Goal: Task Accomplishment & Management: Use online tool/utility

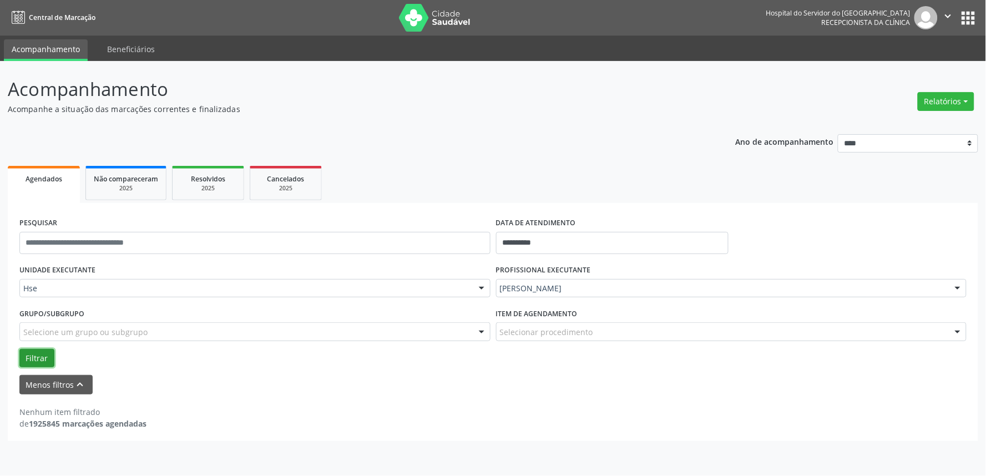
click at [37, 358] on button "Filtrar" at bounding box center [36, 358] width 35 height 19
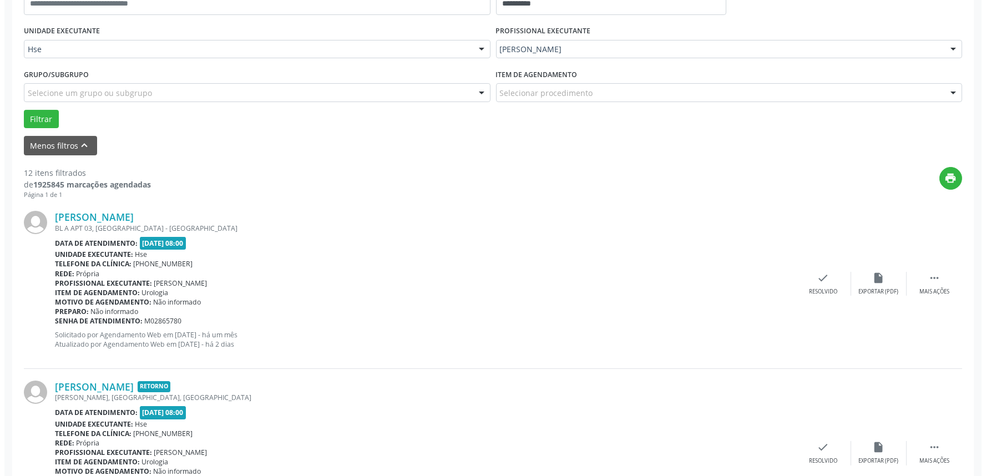
scroll to position [246, 0]
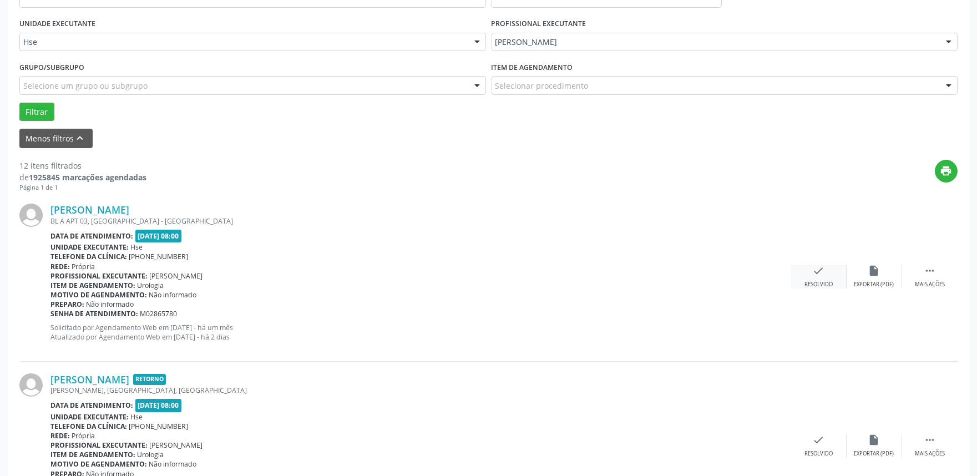
click at [804, 273] on div "check Resolvido" at bounding box center [818, 277] width 55 height 24
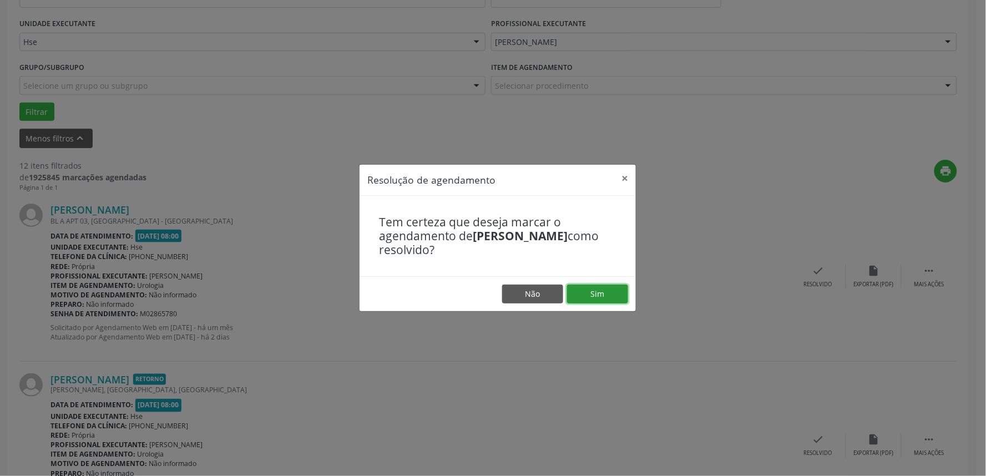
click at [601, 289] on button "Sim" at bounding box center [597, 294] width 61 height 19
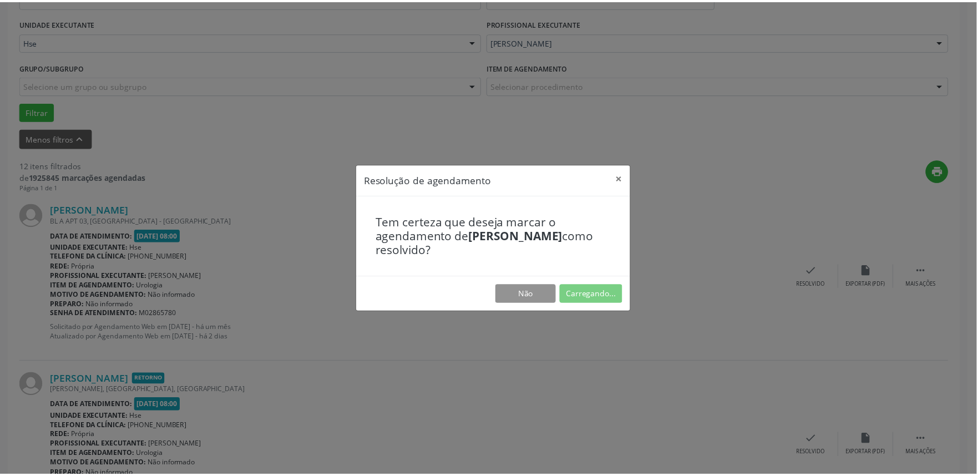
scroll to position [0, 0]
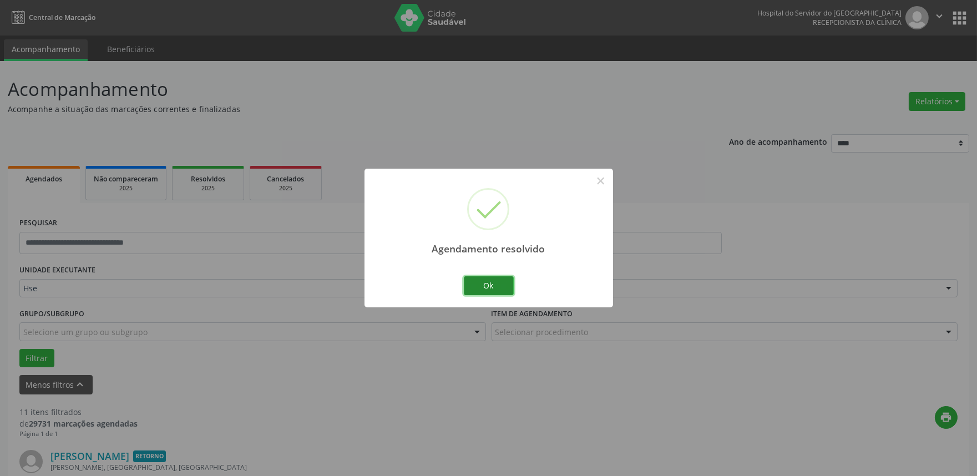
click at [484, 291] on button "Ok" at bounding box center [489, 285] width 50 height 19
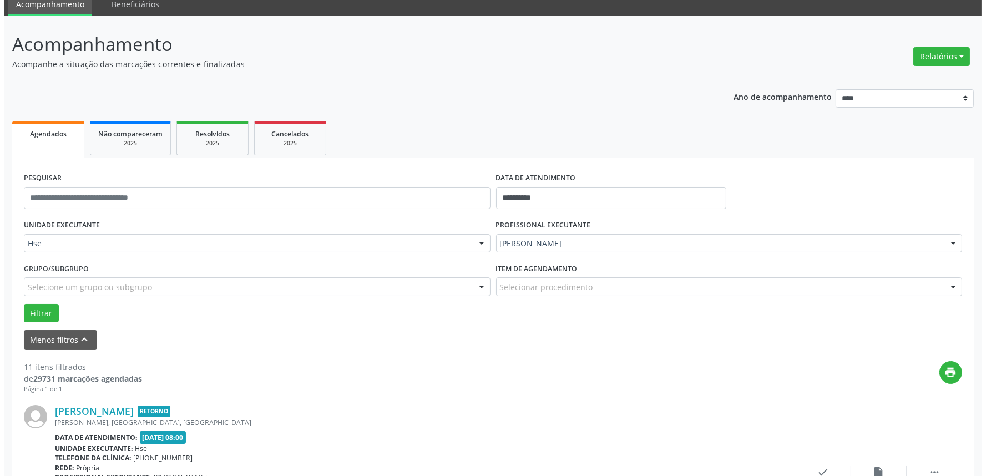
scroll to position [123, 0]
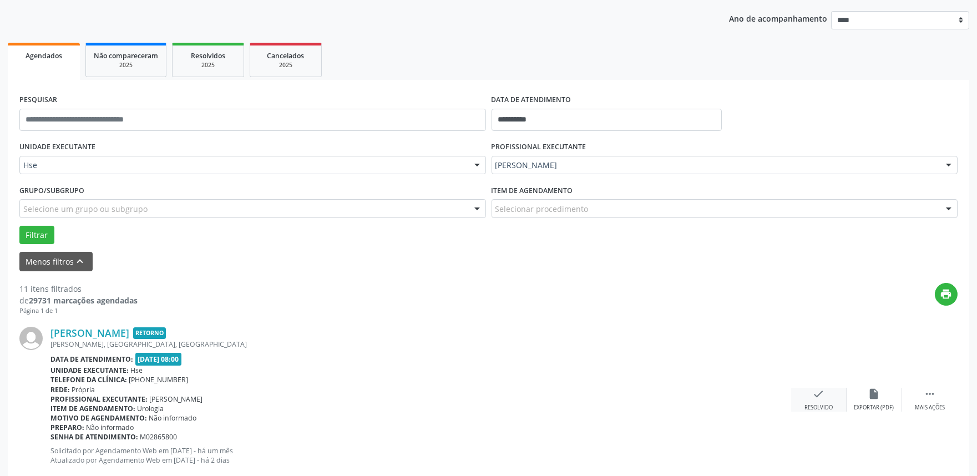
click at [825, 407] on div "Resolvido" at bounding box center [818, 408] width 28 height 8
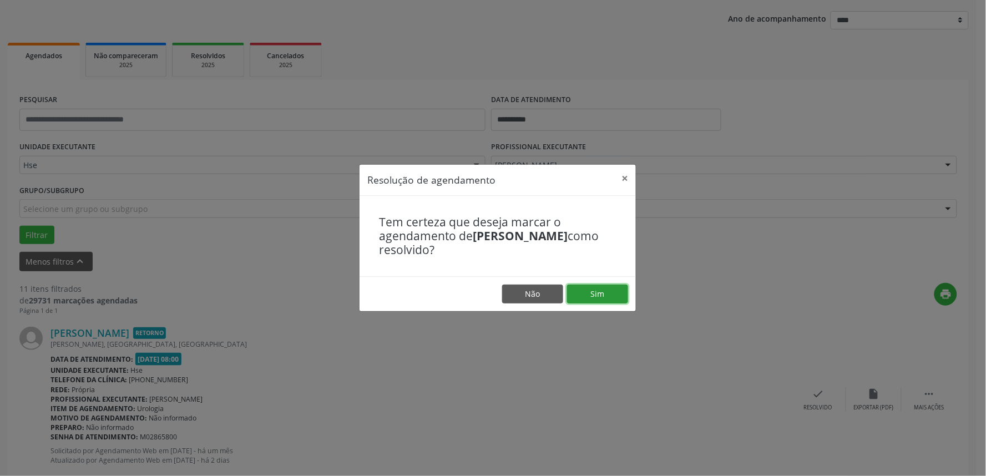
click at [615, 296] on button "Sim" at bounding box center [597, 294] width 61 height 19
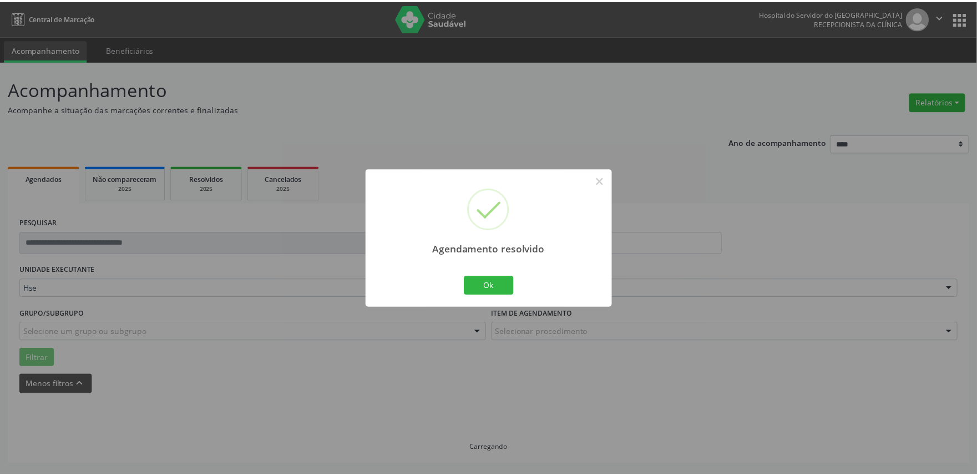
scroll to position [0, 0]
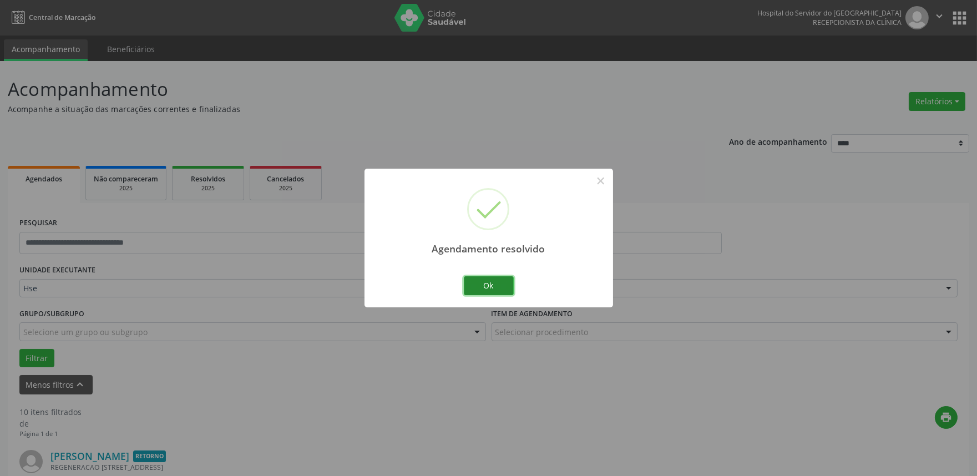
click at [491, 287] on button "Ok" at bounding box center [489, 285] width 50 height 19
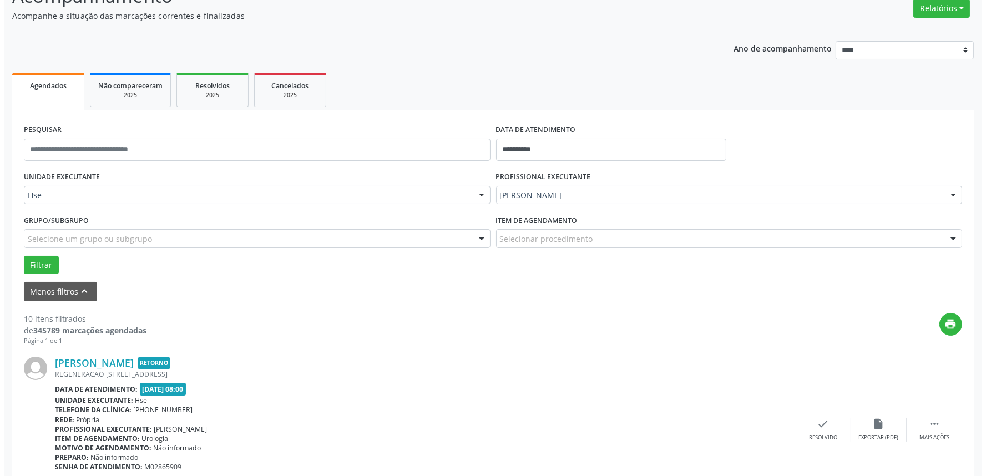
scroll to position [185, 0]
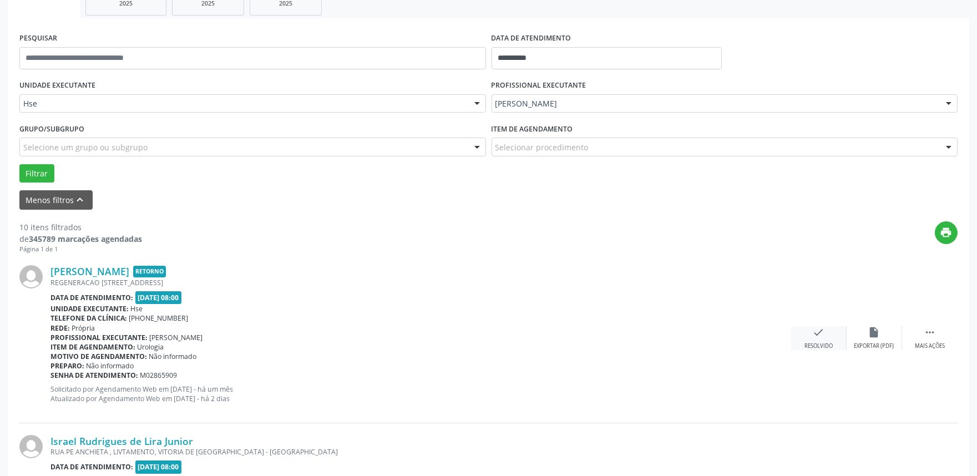
click at [795, 327] on div "check Resolvido" at bounding box center [818, 338] width 55 height 24
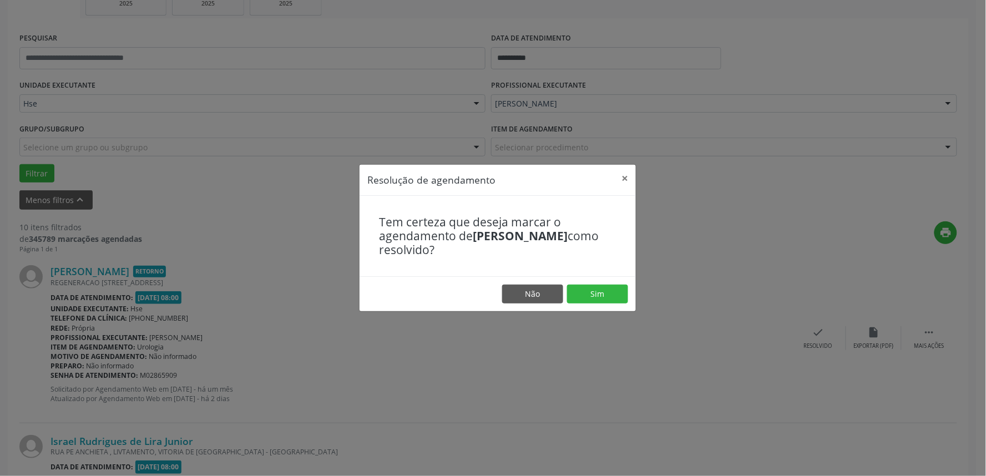
click at [601, 284] on footer "Não Sim" at bounding box center [497, 293] width 276 height 35
click at [594, 297] on button "Sim" at bounding box center [597, 294] width 61 height 19
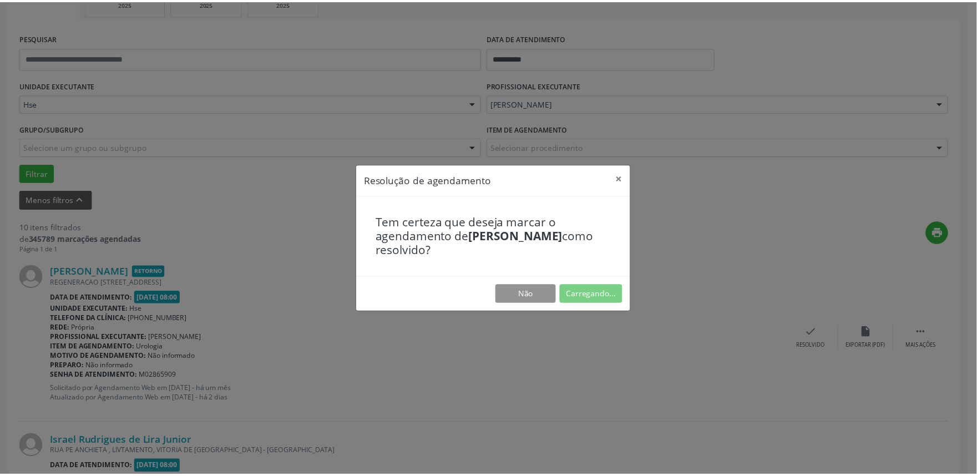
scroll to position [0, 0]
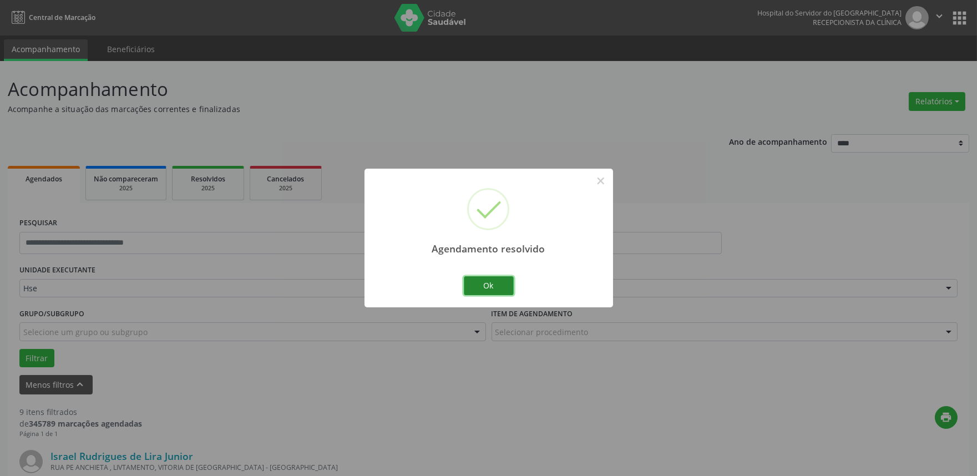
click at [483, 280] on button "Ok" at bounding box center [489, 285] width 50 height 19
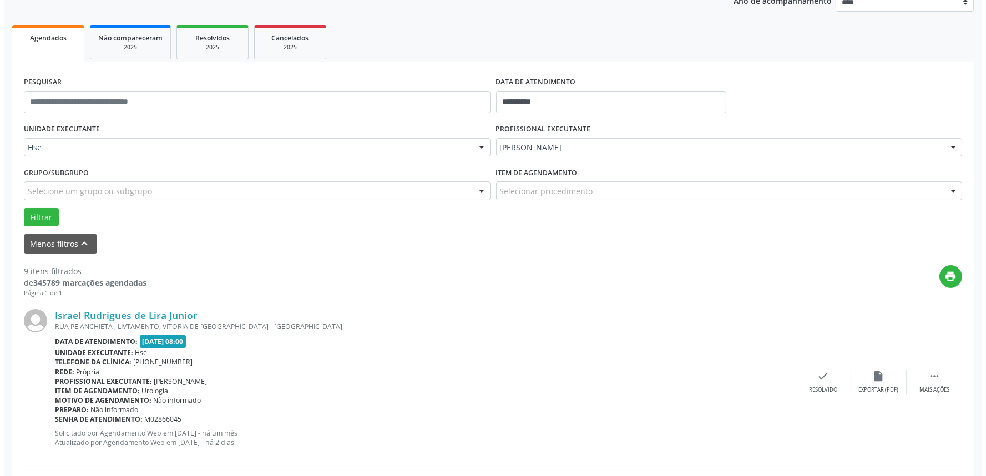
scroll to position [185, 0]
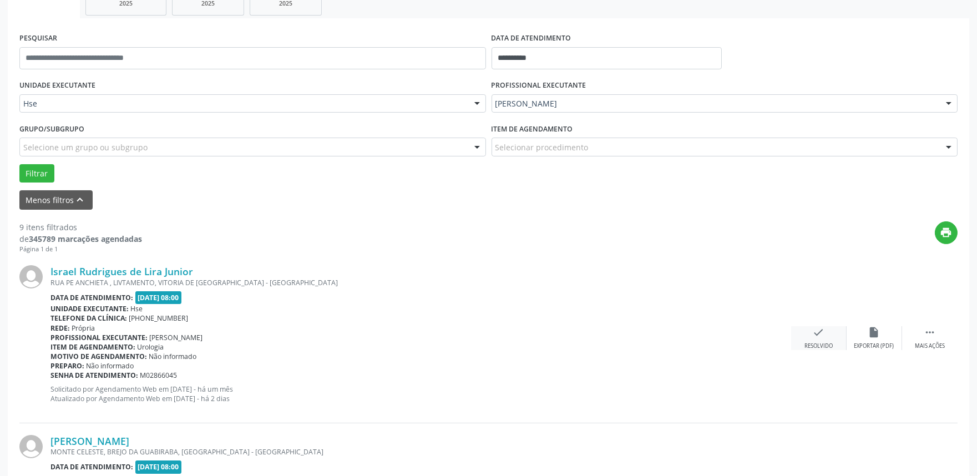
click at [807, 328] on div "check Resolvido" at bounding box center [818, 338] width 55 height 24
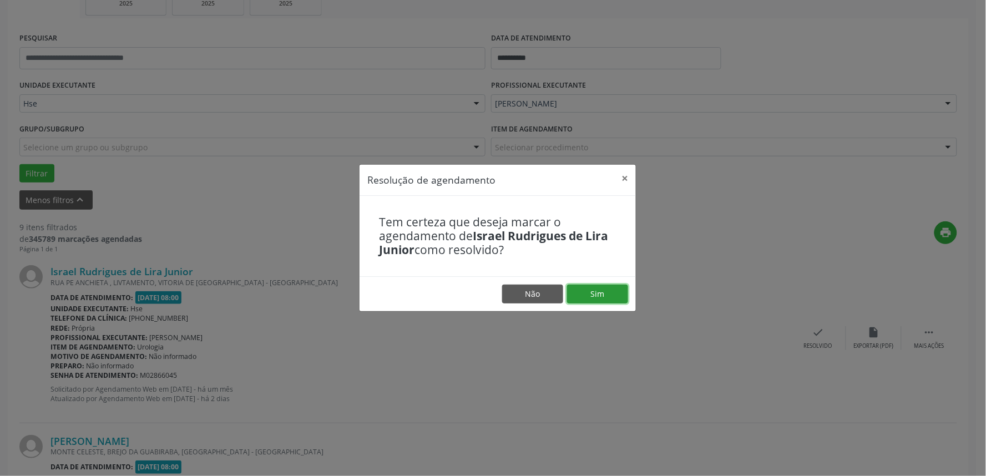
click at [624, 290] on button "Sim" at bounding box center [597, 294] width 61 height 19
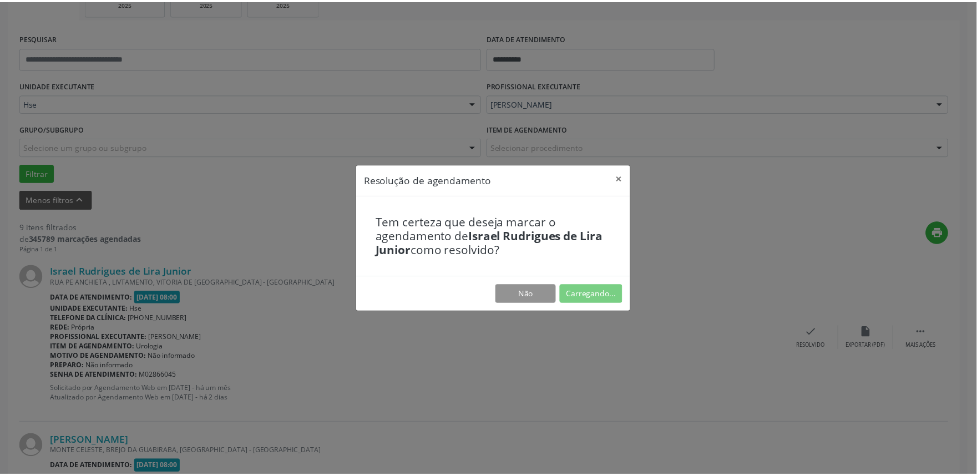
scroll to position [0, 0]
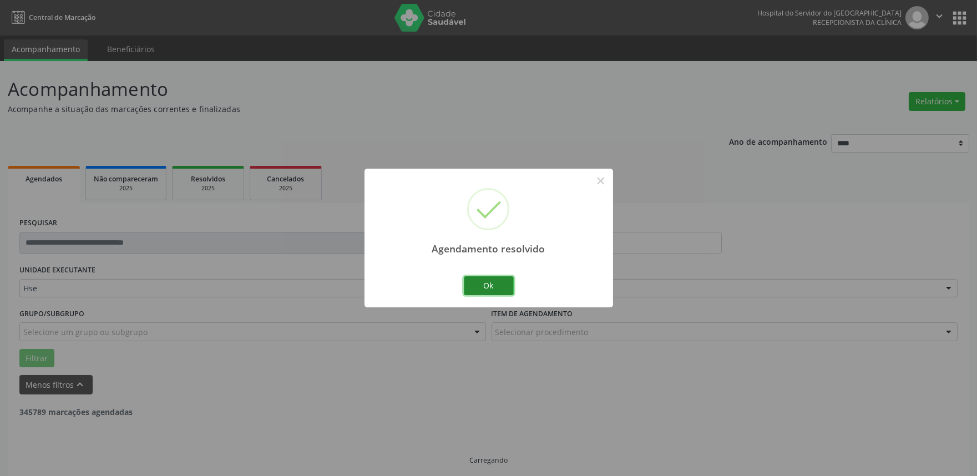
click at [479, 290] on button "Ok" at bounding box center [489, 285] width 50 height 19
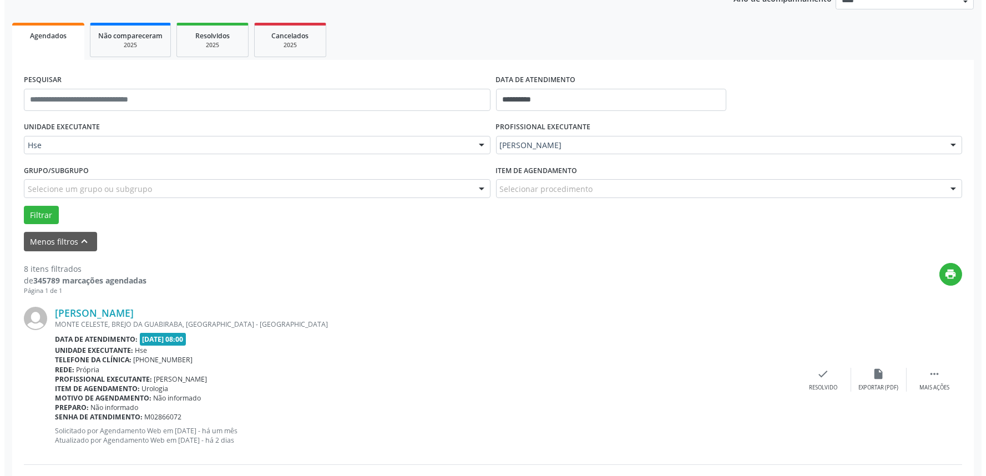
scroll to position [185, 0]
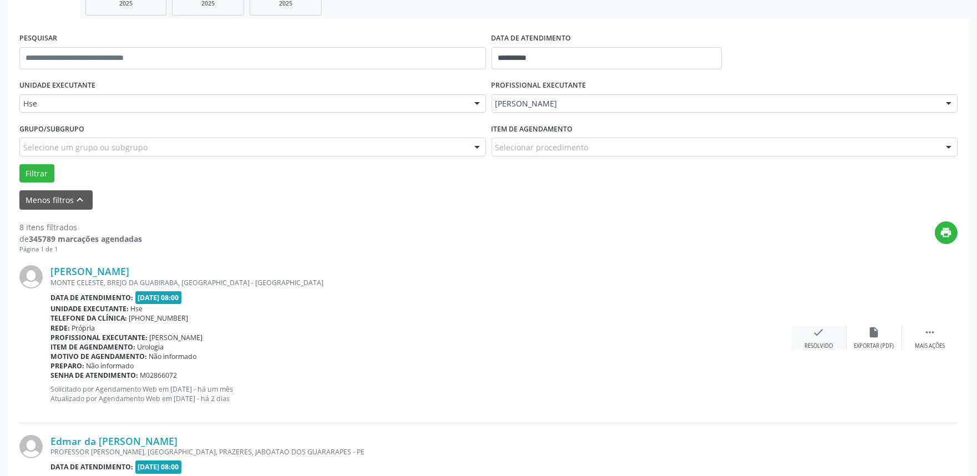
click at [804, 336] on div "check Resolvido" at bounding box center [818, 338] width 55 height 24
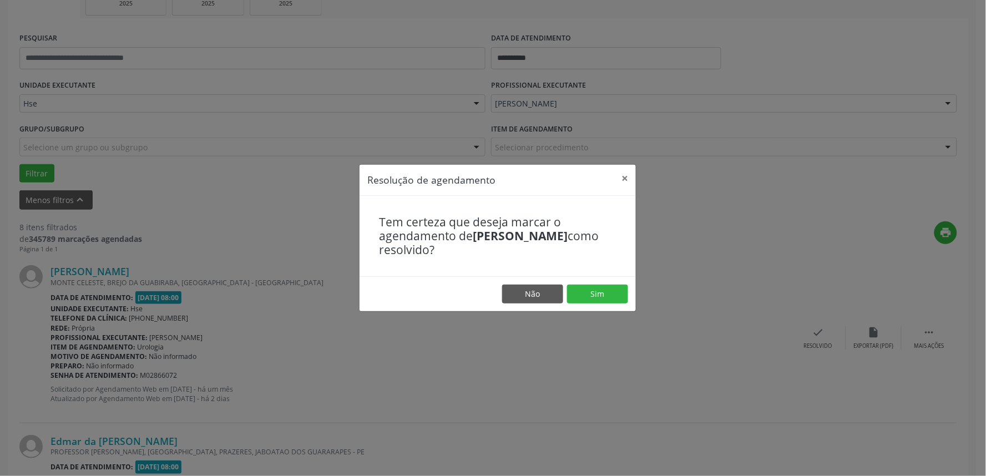
click at [604, 283] on footer "Não Sim" at bounding box center [497, 293] width 276 height 35
click at [602, 286] on button "Sim" at bounding box center [597, 294] width 61 height 19
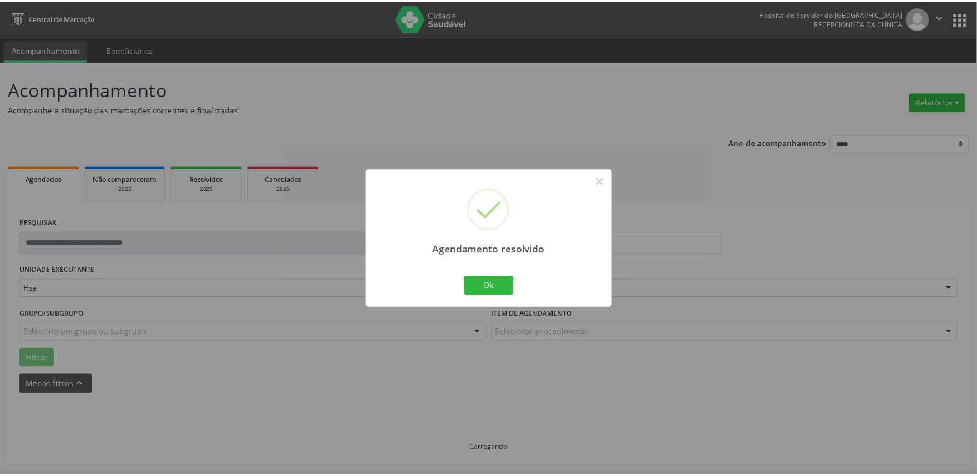
scroll to position [0, 0]
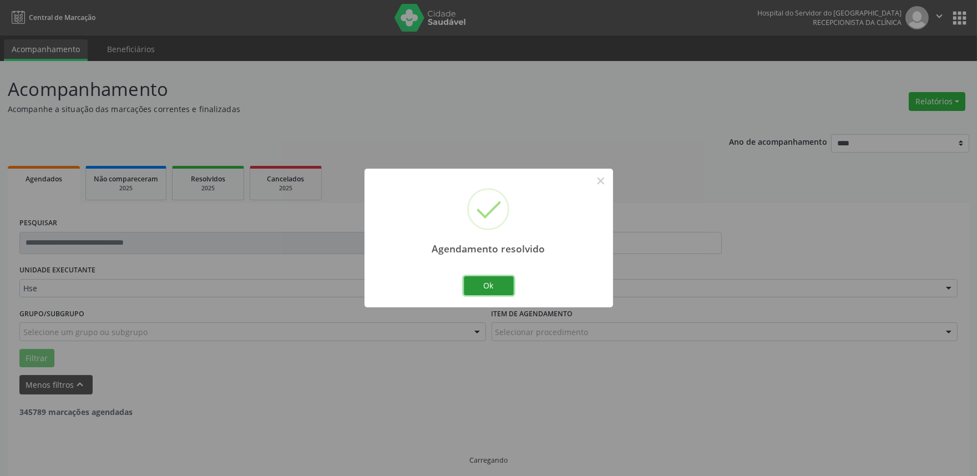
click at [479, 281] on button "Ok" at bounding box center [489, 285] width 50 height 19
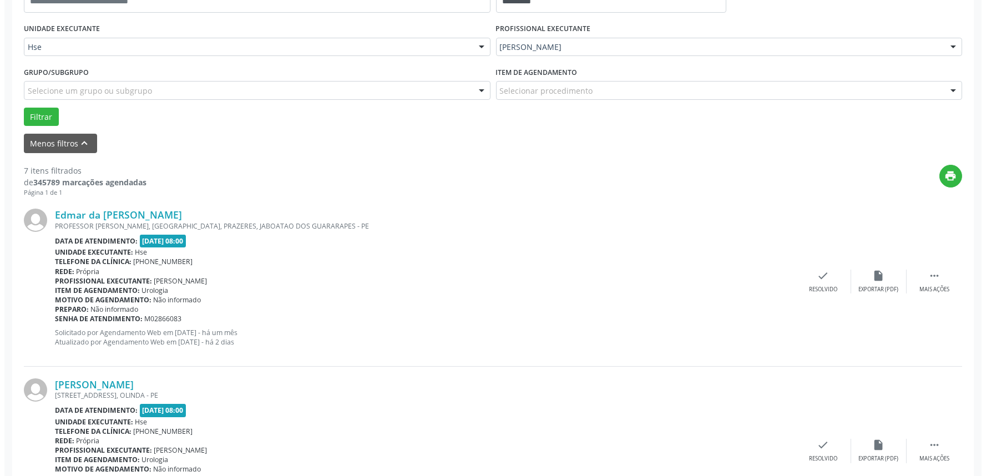
scroll to position [246, 0]
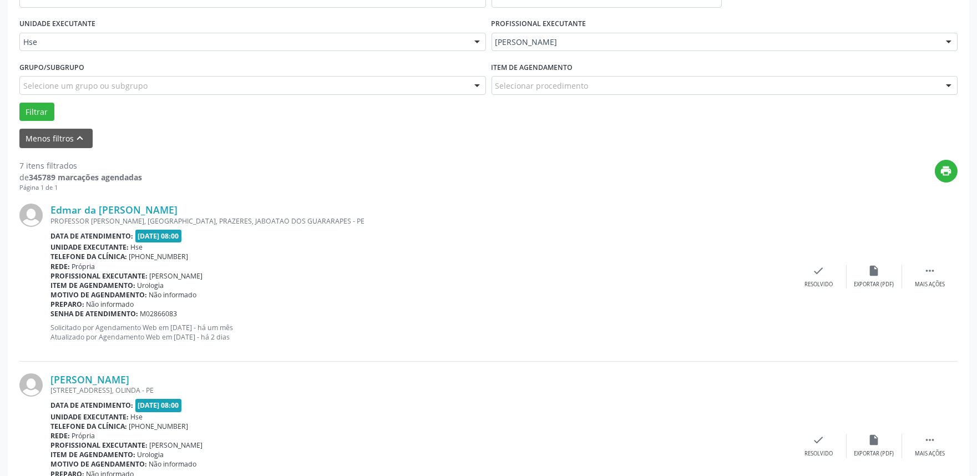
click at [812, 261] on div "Edmar da [PERSON_NAME] PROFESSOR [PERSON_NAME], [GEOGRAPHIC_DATA], [PERSON_NAME…" at bounding box center [488, 276] width 938 height 169
click at [812, 285] on div "Resolvido" at bounding box center [818, 285] width 28 height 8
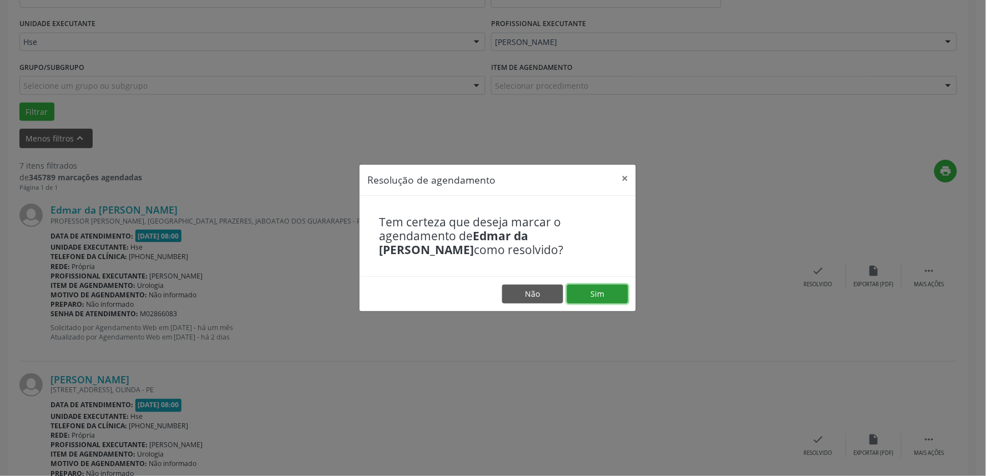
click at [607, 295] on button "Sim" at bounding box center [597, 294] width 61 height 19
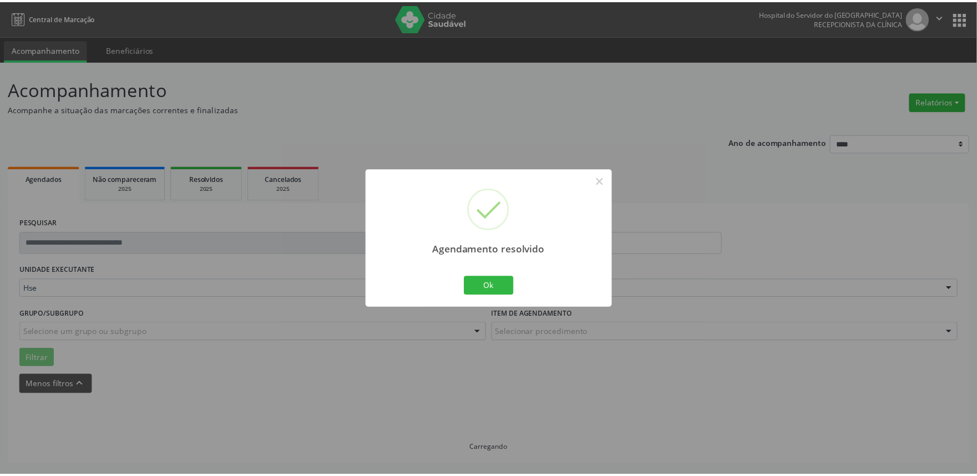
scroll to position [0, 0]
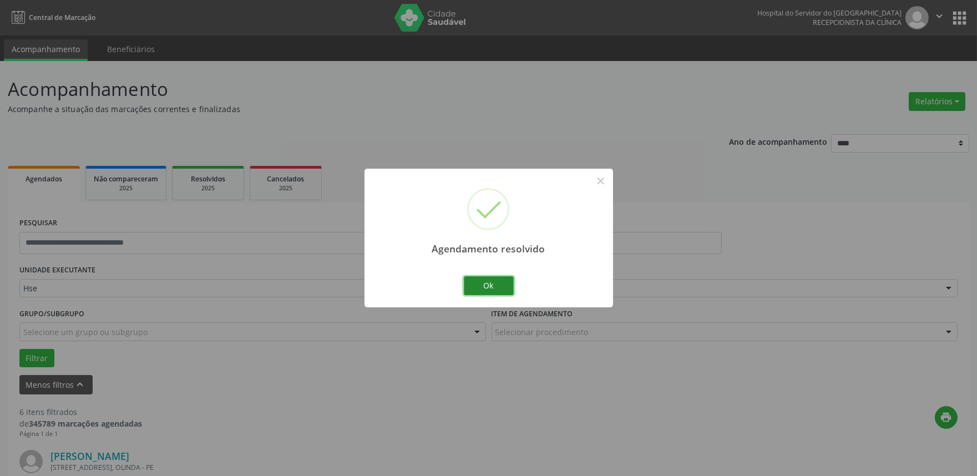
click at [479, 290] on button "Ok" at bounding box center [489, 285] width 50 height 19
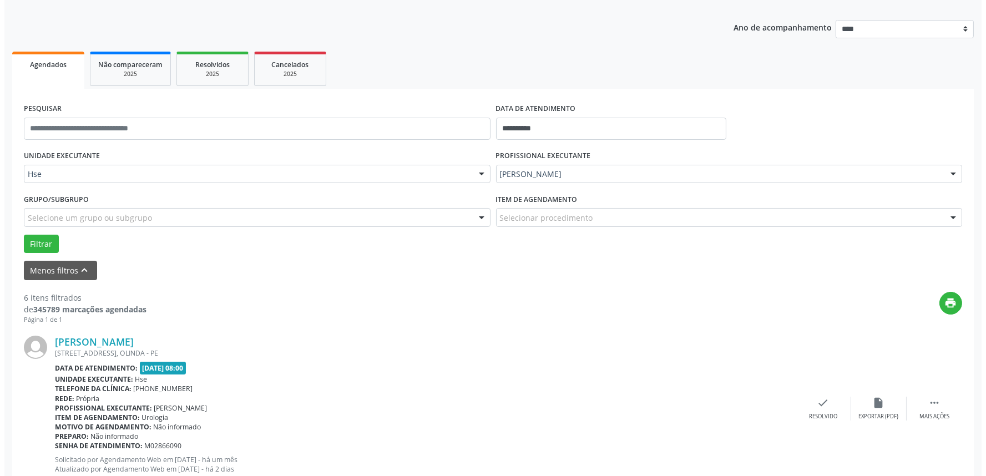
scroll to position [123, 0]
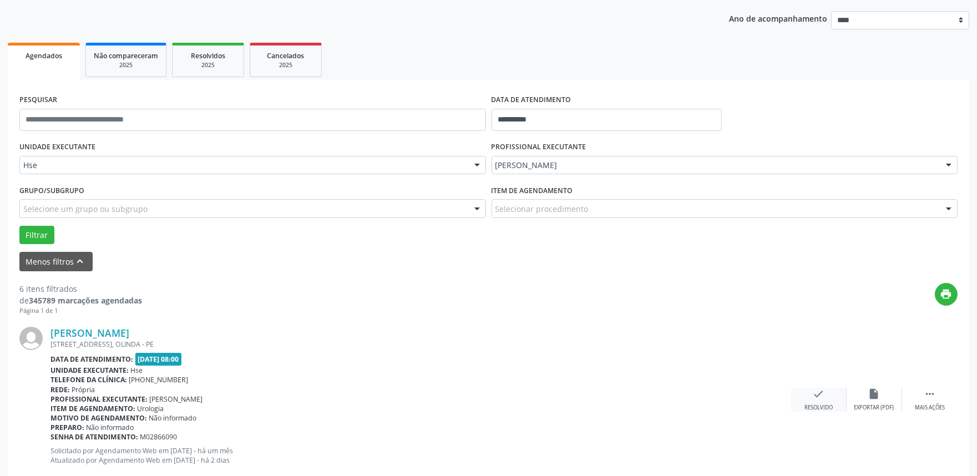
click at [814, 397] on icon "check" at bounding box center [819, 394] width 12 height 12
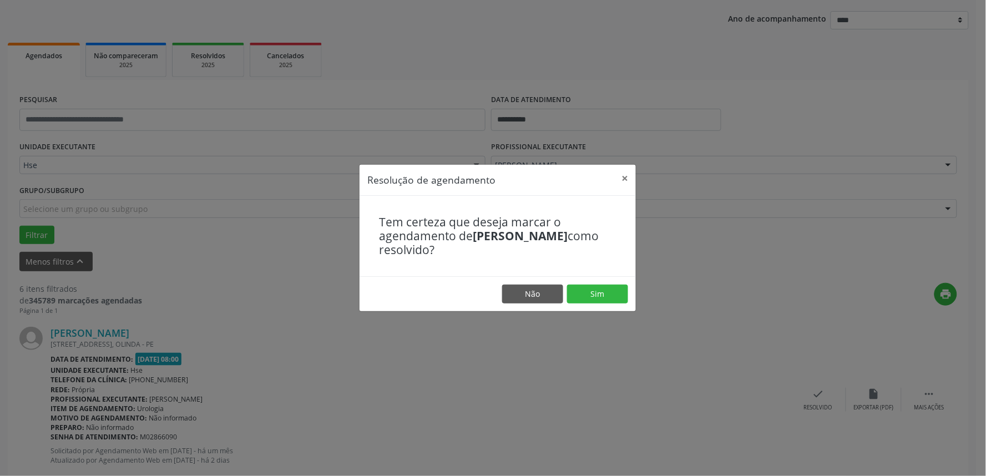
click at [597, 283] on footer "Não Sim" at bounding box center [497, 293] width 276 height 35
click at [600, 288] on button "Sim" at bounding box center [597, 294] width 61 height 19
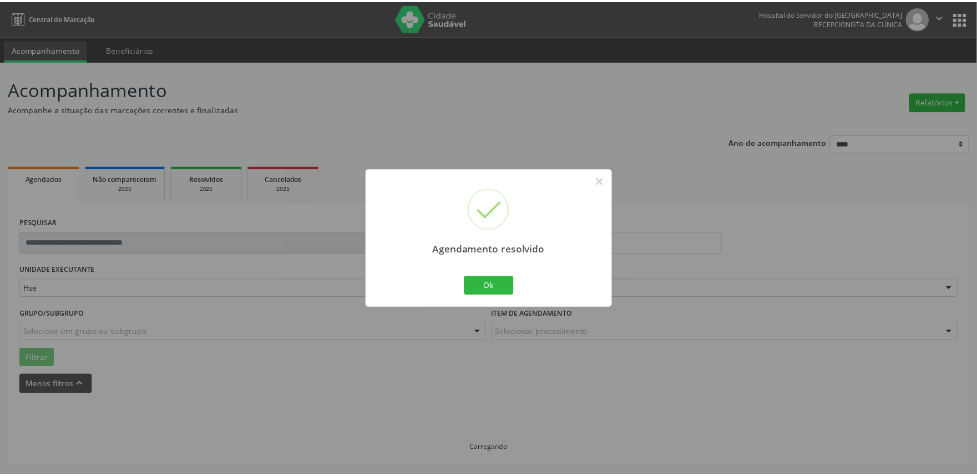
scroll to position [0, 0]
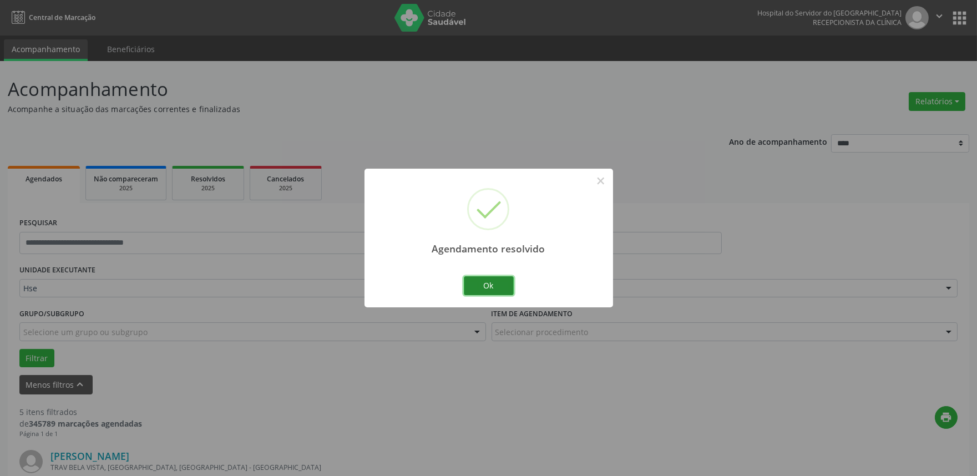
click at [494, 285] on button "Ok" at bounding box center [489, 285] width 50 height 19
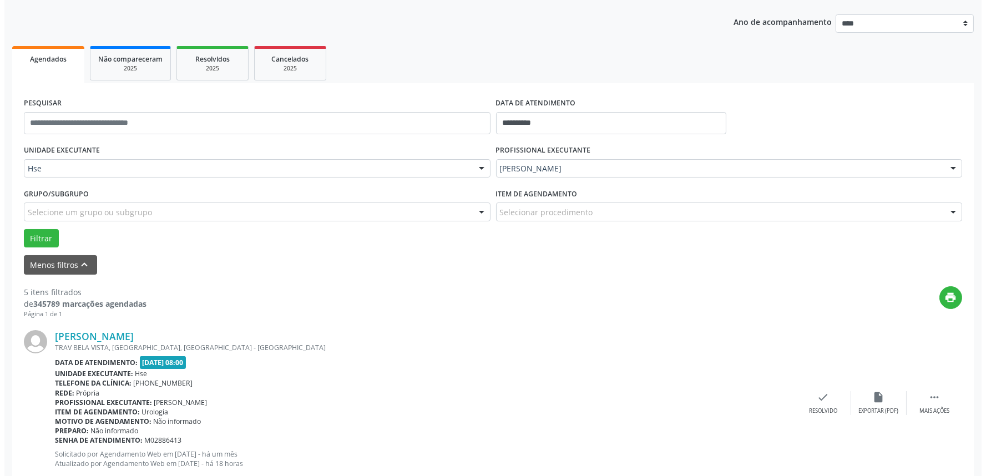
scroll to position [123, 0]
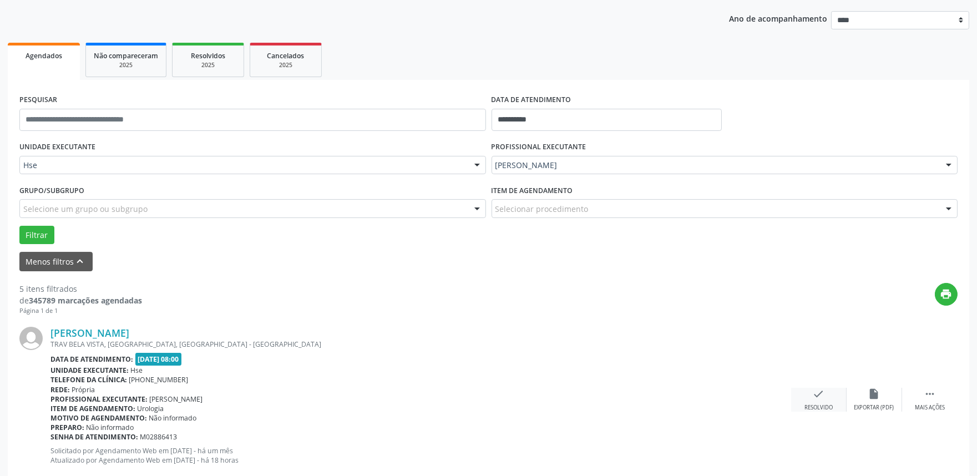
click at [820, 401] on div "check Resolvido" at bounding box center [818, 400] width 55 height 24
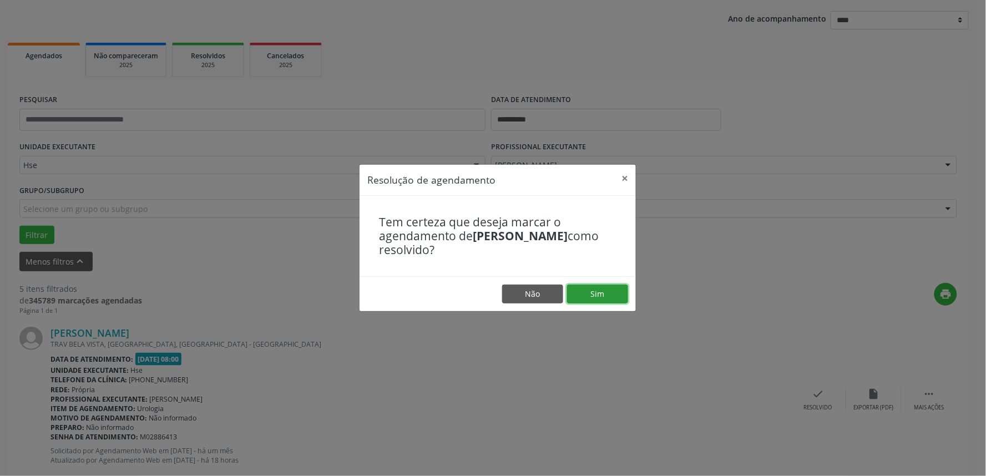
click at [590, 287] on button "Sim" at bounding box center [597, 294] width 61 height 19
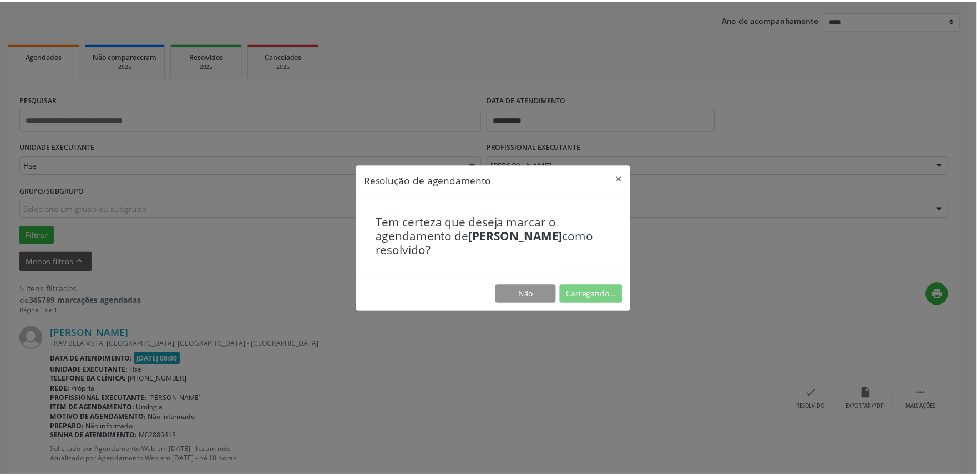
scroll to position [0, 0]
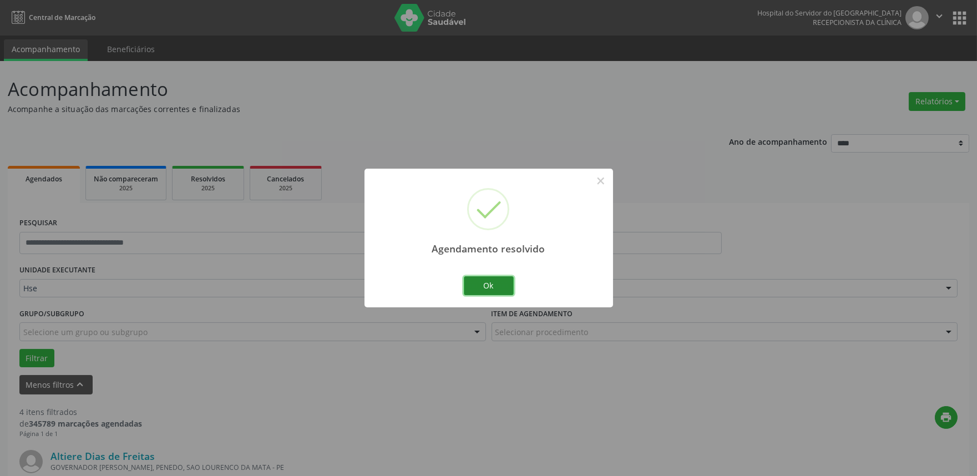
click at [490, 287] on button "Ok" at bounding box center [489, 285] width 50 height 19
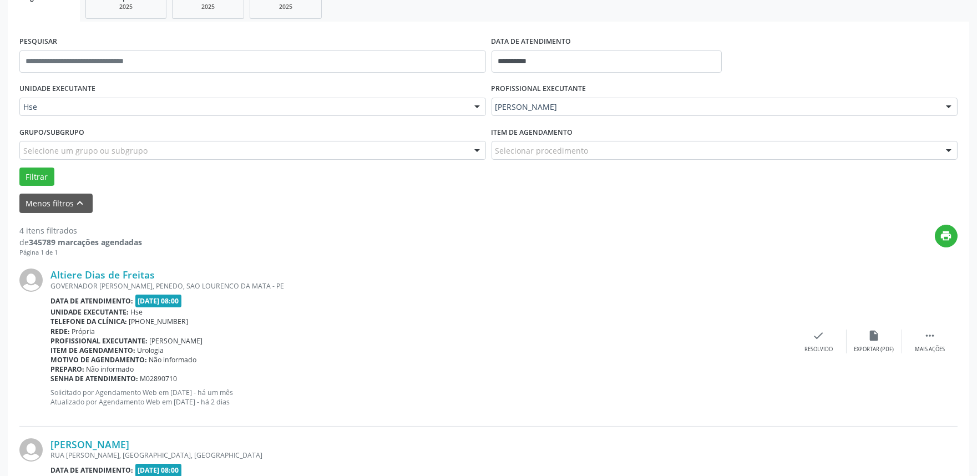
scroll to position [246, 0]
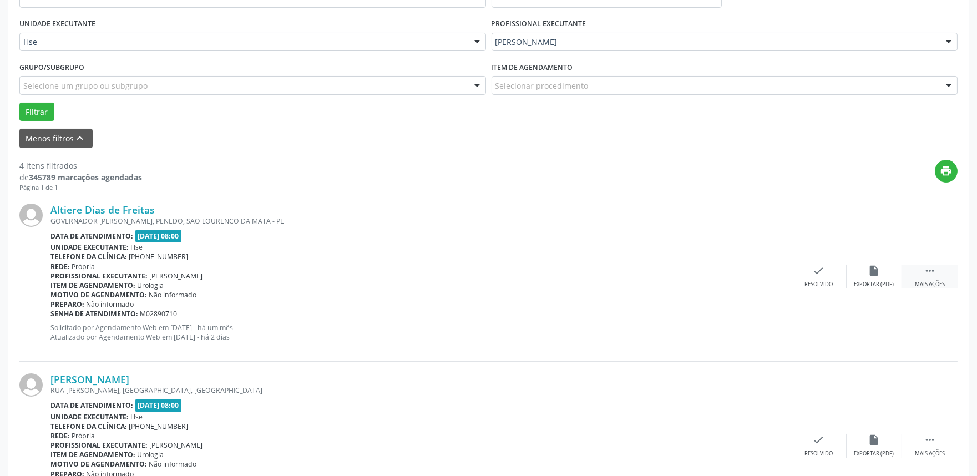
click at [934, 267] on icon "" at bounding box center [930, 271] width 12 height 12
click at [882, 278] on div "alarm_off Não compareceu" at bounding box center [874, 277] width 55 height 24
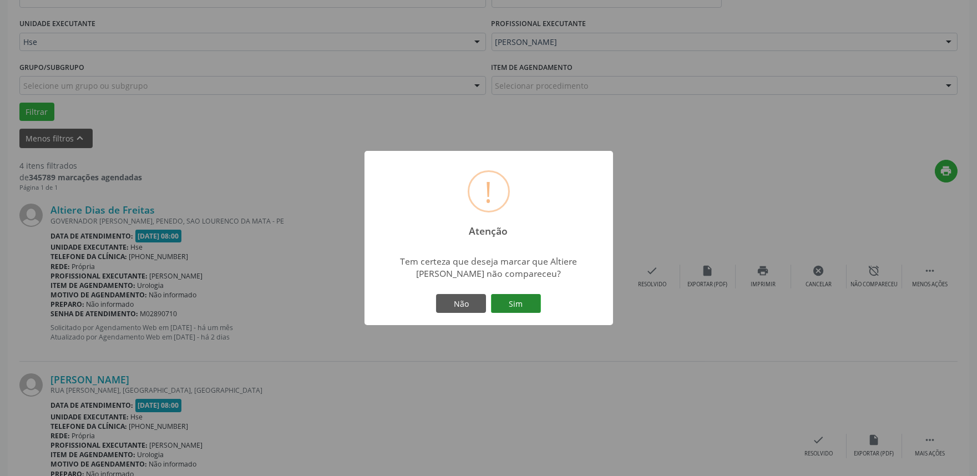
click at [524, 305] on button "Sim" at bounding box center [516, 303] width 50 height 19
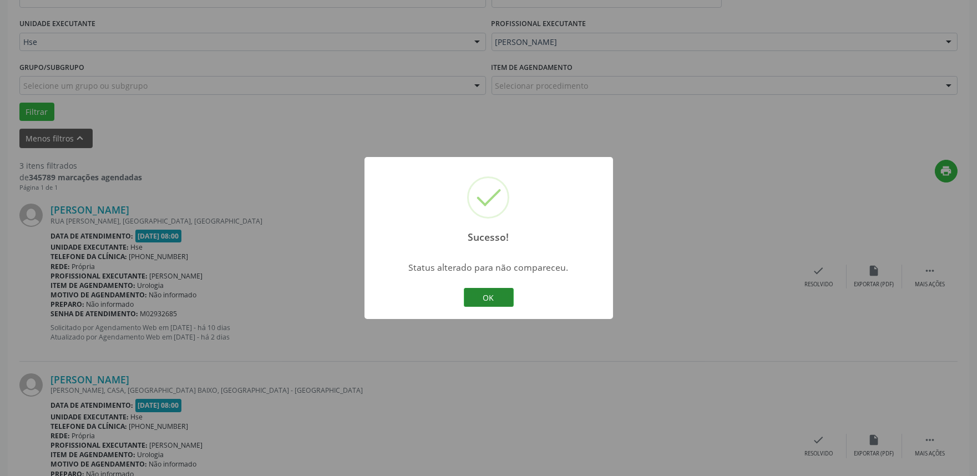
click at [480, 302] on button "OK" at bounding box center [489, 297] width 50 height 19
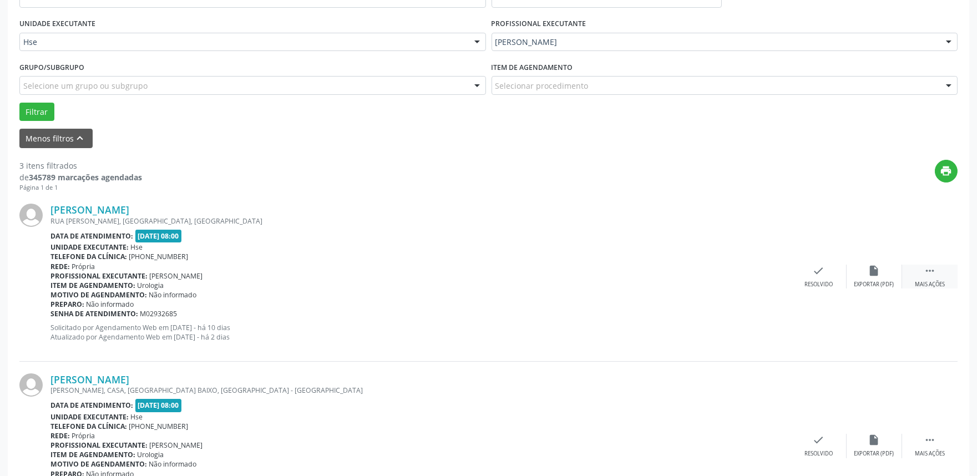
click at [924, 270] on icon "" at bounding box center [930, 271] width 12 height 12
click at [858, 286] on div "Não compareceu" at bounding box center [873, 285] width 47 height 8
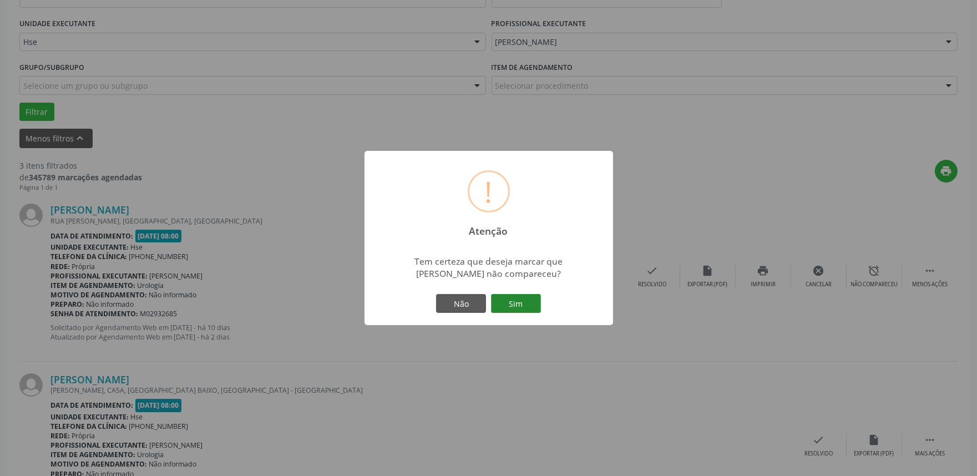
click at [509, 297] on button "Sim" at bounding box center [516, 303] width 50 height 19
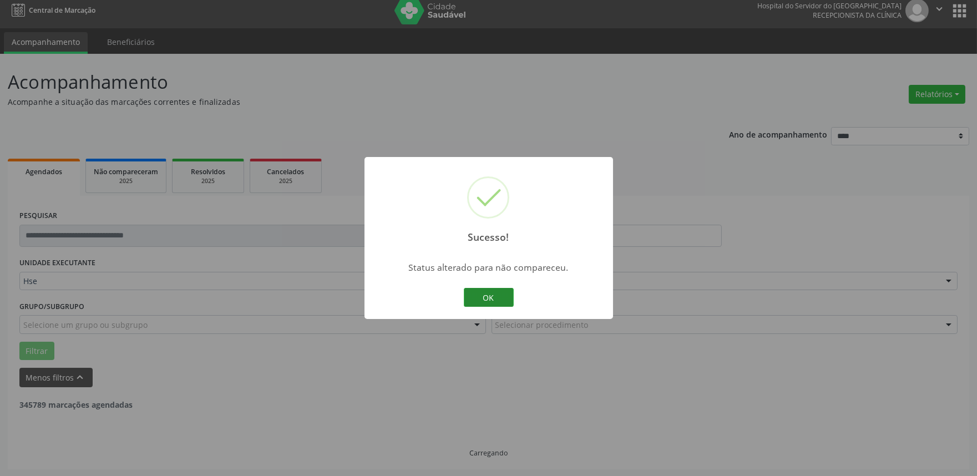
click at [503, 293] on button "OK" at bounding box center [489, 297] width 50 height 19
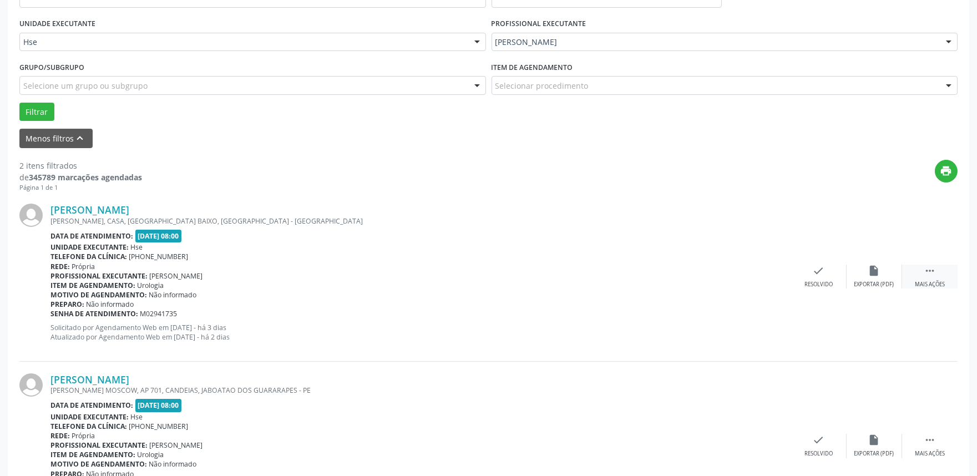
click at [927, 278] on div " Mais ações" at bounding box center [929, 277] width 55 height 24
click at [861, 275] on div "alarm_off Não compareceu" at bounding box center [874, 277] width 55 height 24
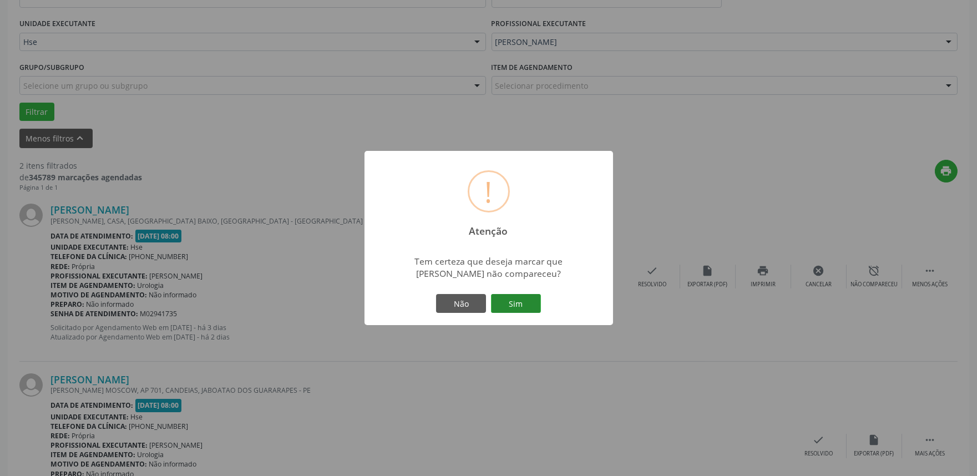
click at [535, 301] on button "Sim" at bounding box center [516, 303] width 50 height 19
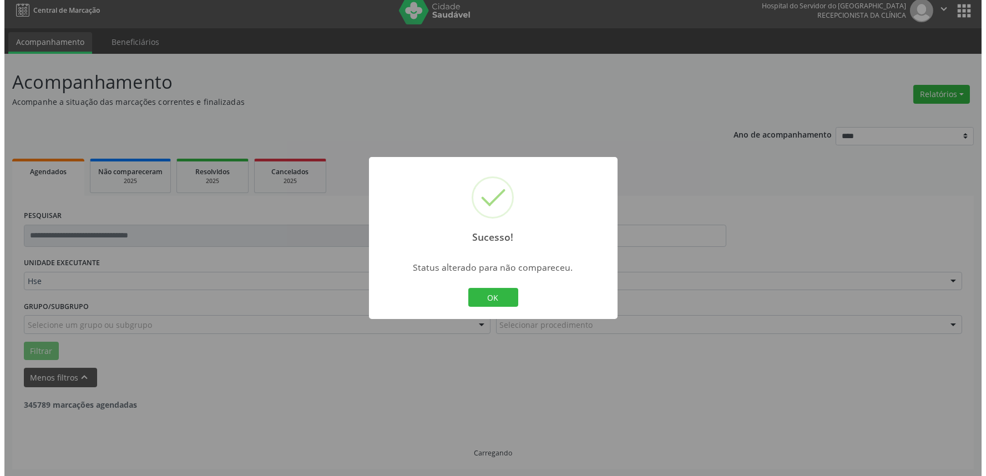
scroll to position [150, 0]
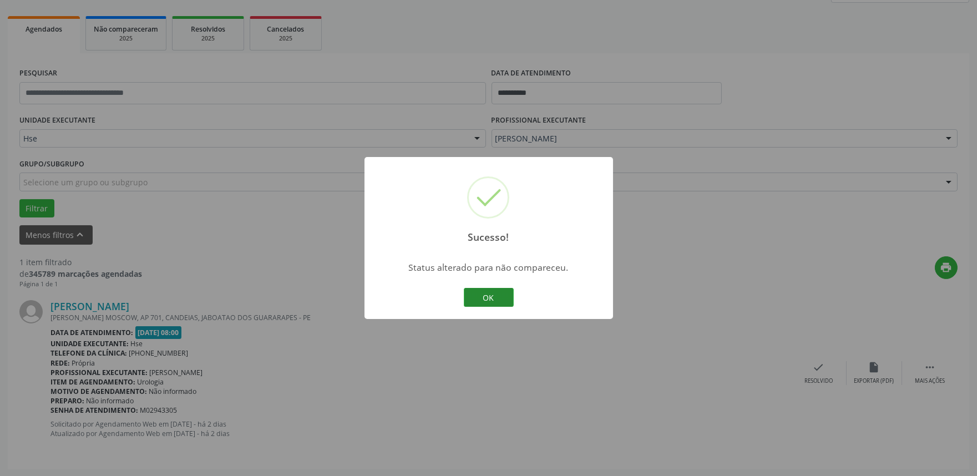
click at [487, 298] on button "OK" at bounding box center [489, 297] width 50 height 19
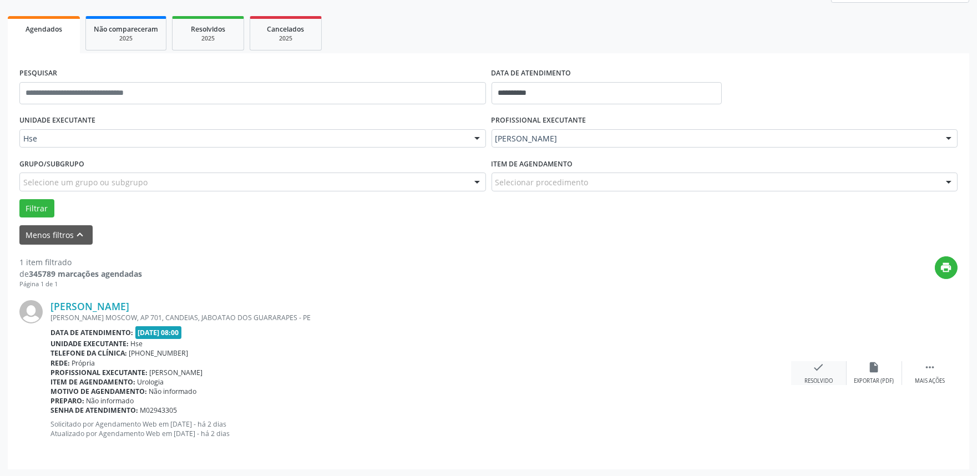
click at [823, 374] on div "check Resolvido" at bounding box center [818, 373] width 55 height 24
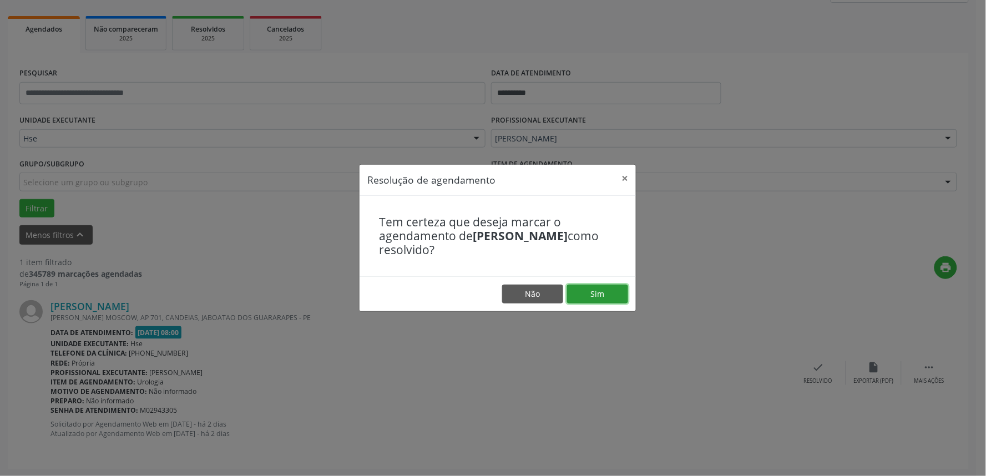
click at [605, 293] on button "Sim" at bounding box center [597, 294] width 61 height 19
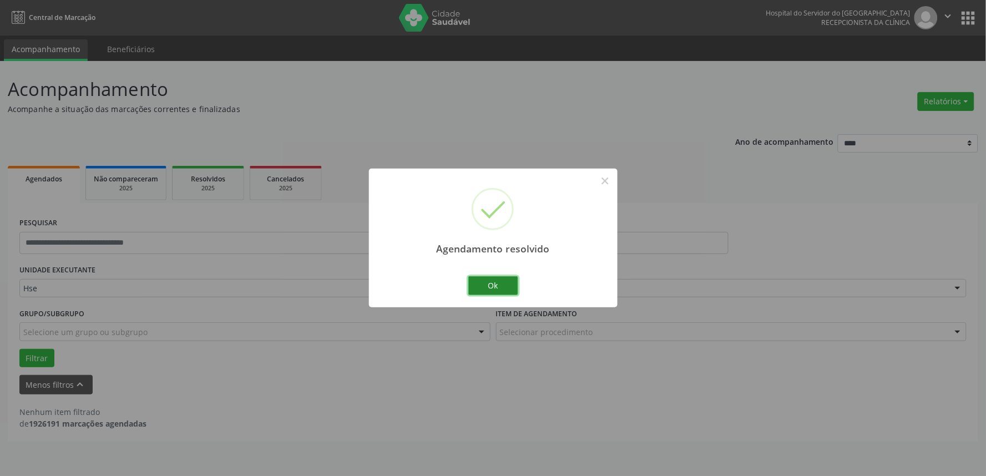
click at [500, 291] on button "Ok" at bounding box center [493, 285] width 50 height 19
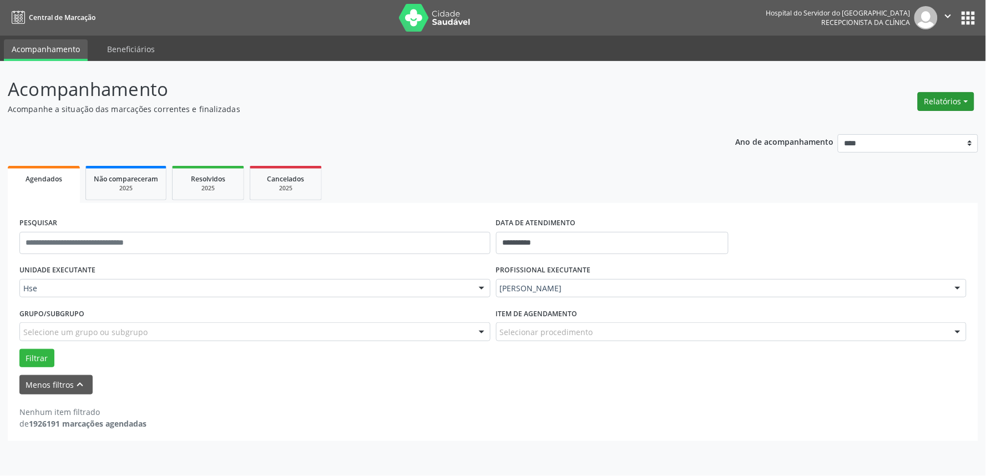
click at [956, 106] on button "Relatórios" at bounding box center [946, 101] width 57 height 19
click at [950, 123] on link "Agendamentos" at bounding box center [914, 125] width 119 height 16
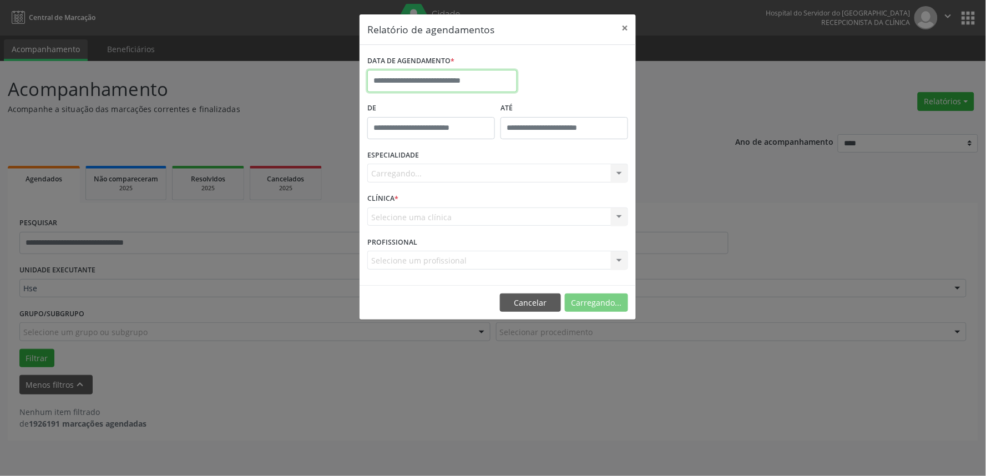
click at [461, 85] on input "text" at bounding box center [442, 81] width 150 height 22
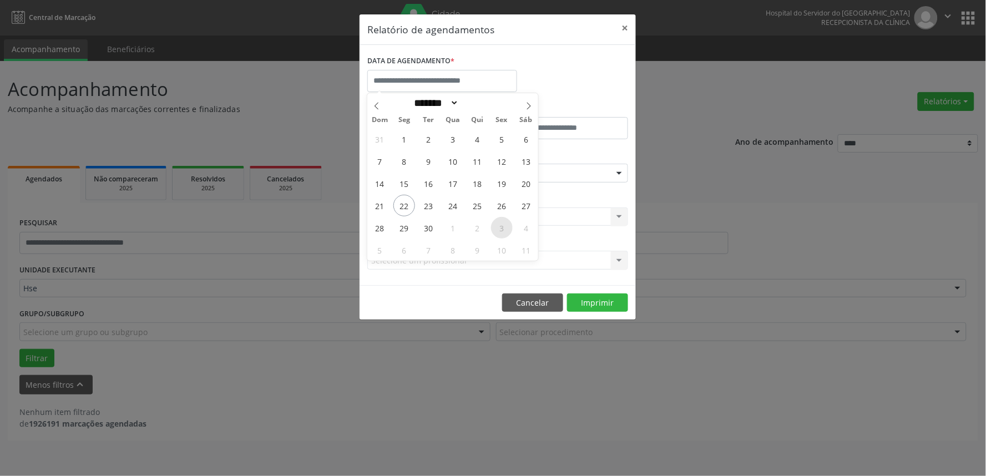
click at [506, 226] on span "3" at bounding box center [502, 228] width 22 height 22
type input "**********"
click at [506, 226] on span "3" at bounding box center [502, 228] width 22 height 22
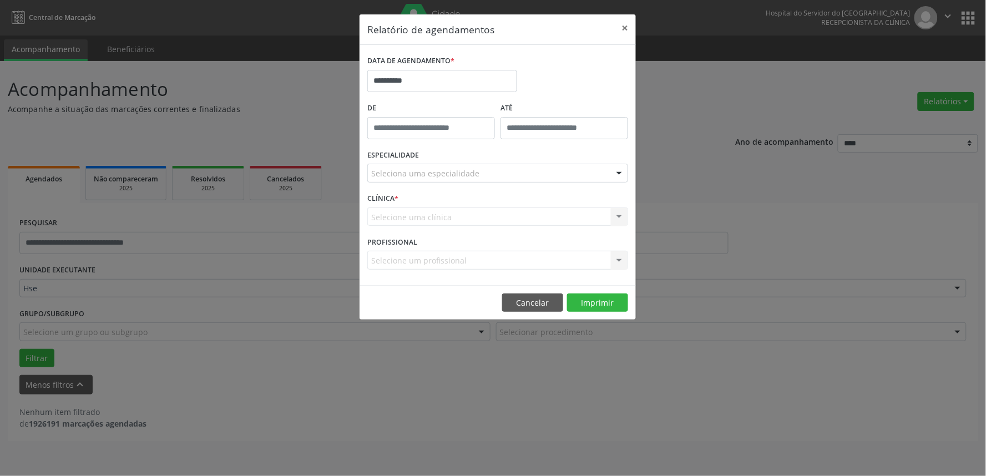
click at [483, 173] on div "Seleciona uma especialidade" at bounding box center [497, 173] width 261 height 19
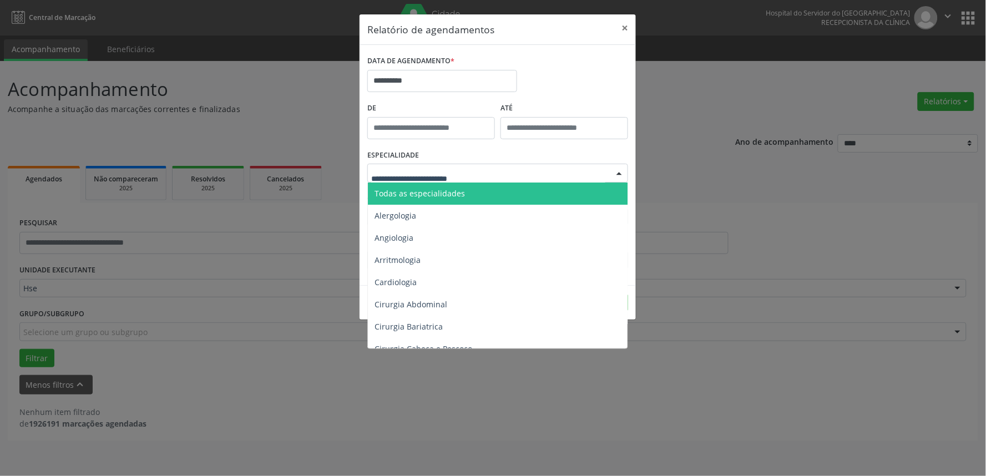
click at [478, 186] on span "Todas as especialidades" at bounding box center [498, 194] width 261 height 22
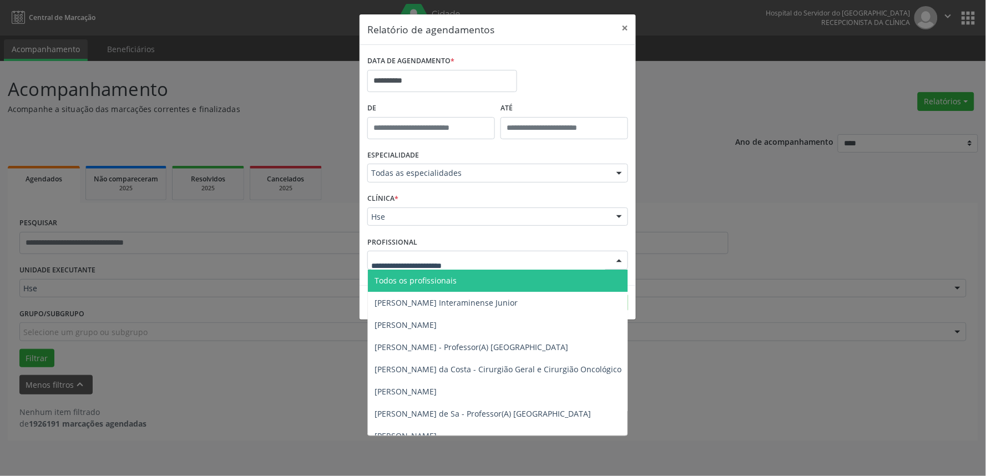
click at [437, 222] on div "Hse" at bounding box center [497, 216] width 261 height 19
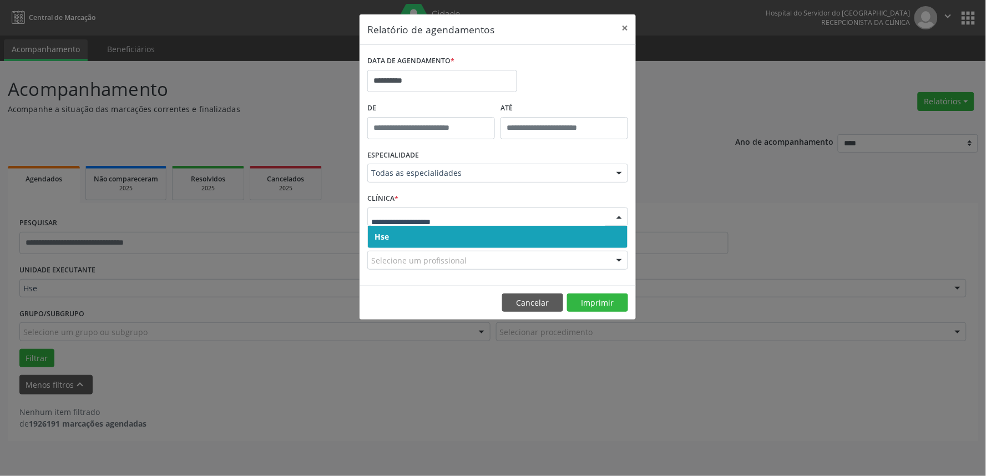
click at [440, 240] on span "Hse" at bounding box center [498, 237] width 260 height 22
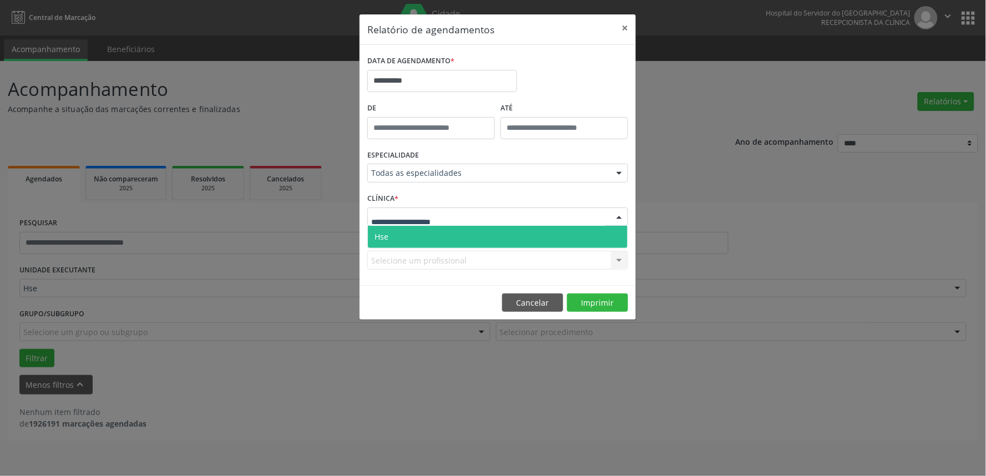
click at [433, 234] on span "Hse" at bounding box center [498, 237] width 260 height 22
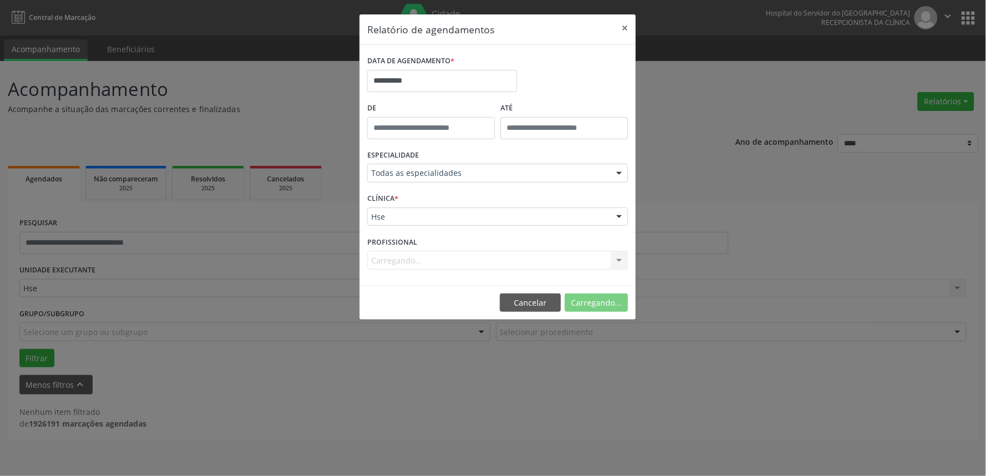
click at [440, 267] on div "Carregando... Todos os profissionais [PERSON_NAME] Interaminense Junior [PERSON…" at bounding box center [497, 260] width 261 height 19
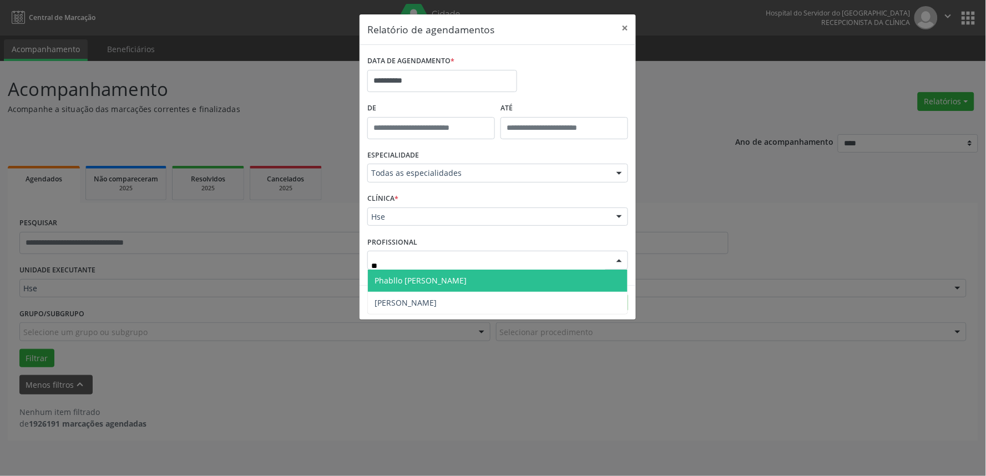
type input "***"
drag, startPoint x: 434, startPoint y: 276, endPoint x: 443, endPoint y: 277, distance: 8.9
click at [435, 277] on span "Phabllo [PERSON_NAME]" at bounding box center [420, 280] width 92 height 11
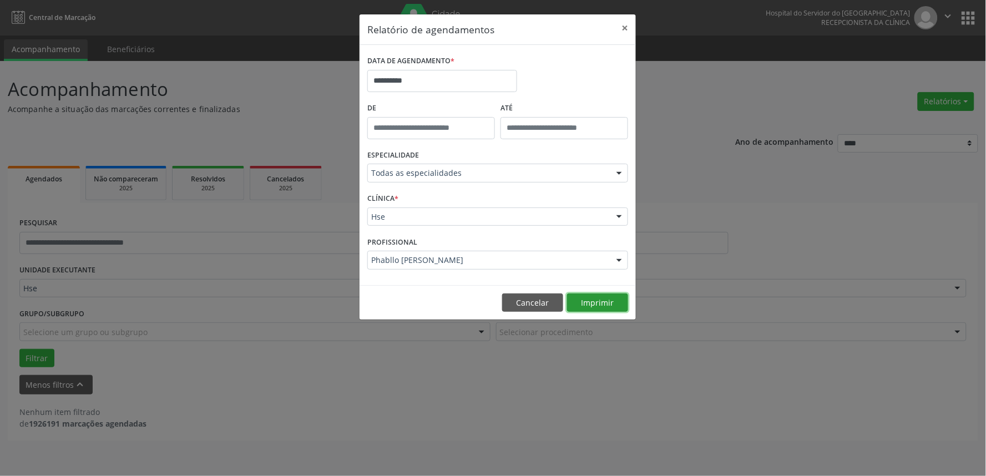
click at [591, 302] on button "Imprimir" at bounding box center [597, 302] width 61 height 19
